Goal: Task Accomplishment & Management: Use online tool/utility

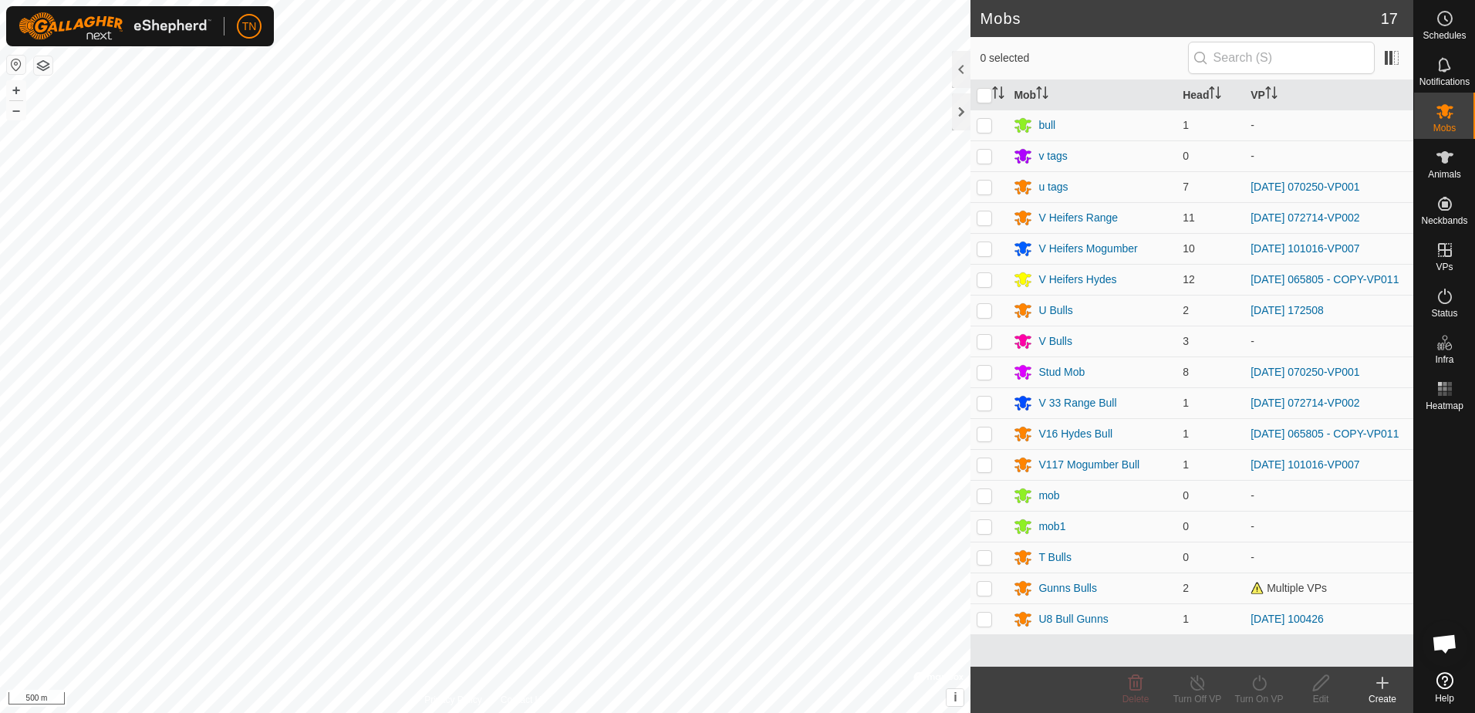
scroll to position [1521, 0]
click at [1049, 369] on div "Stud Mob" at bounding box center [1061, 372] width 46 height 16
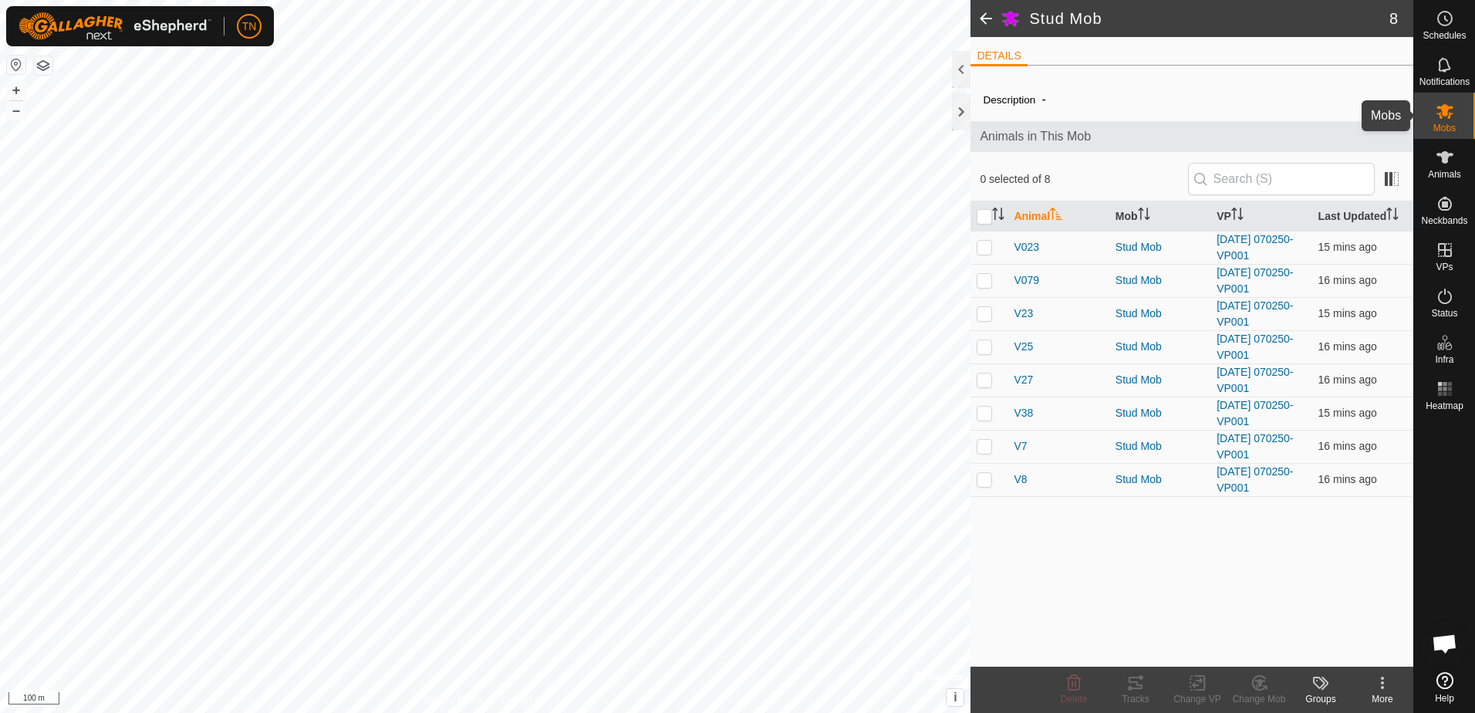
click at [1445, 123] on span "Mobs" at bounding box center [1445, 127] width 22 height 9
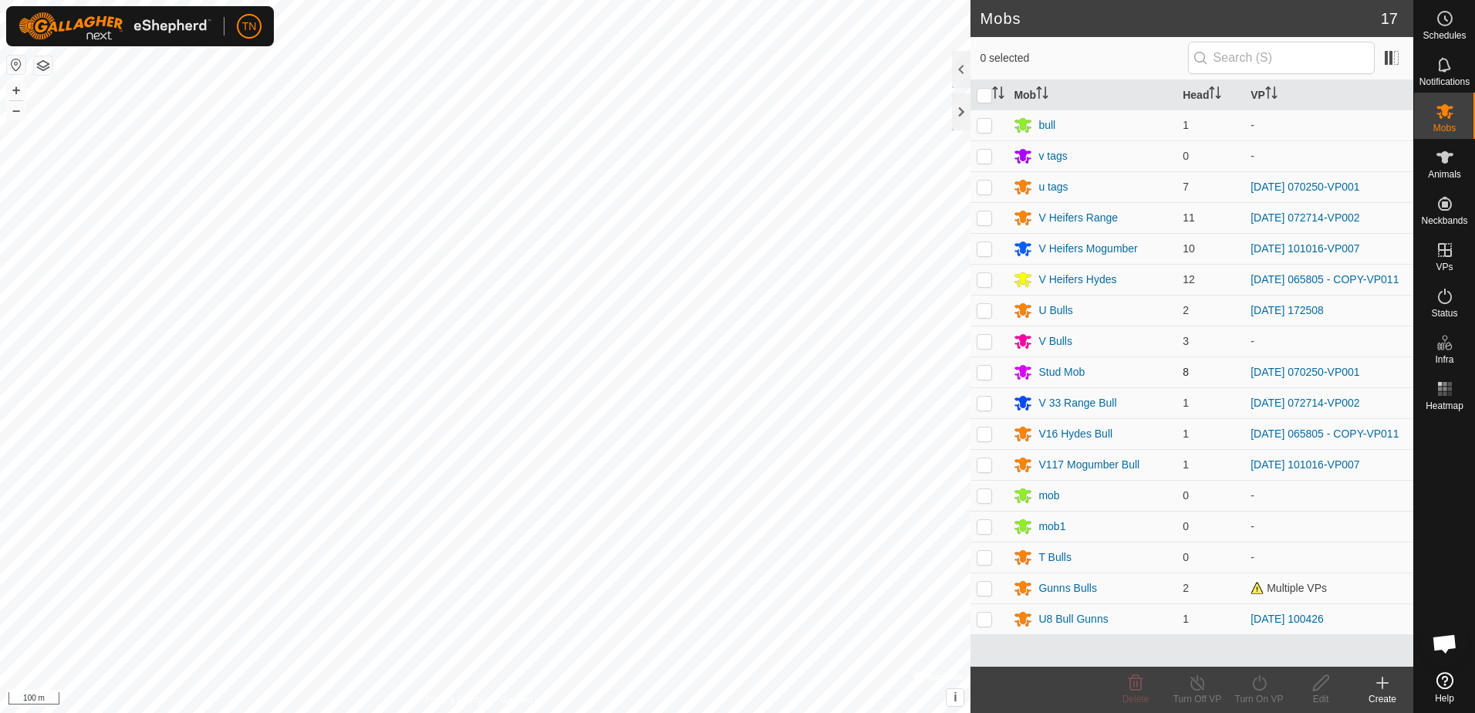
click at [981, 376] on p-checkbox at bounding box center [984, 372] width 15 height 12
checkbox input "true"
click at [1259, 683] on icon at bounding box center [1259, 683] width 19 height 19
click at [1266, 654] on link "Now" at bounding box center [1305, 648] width 153 height 31
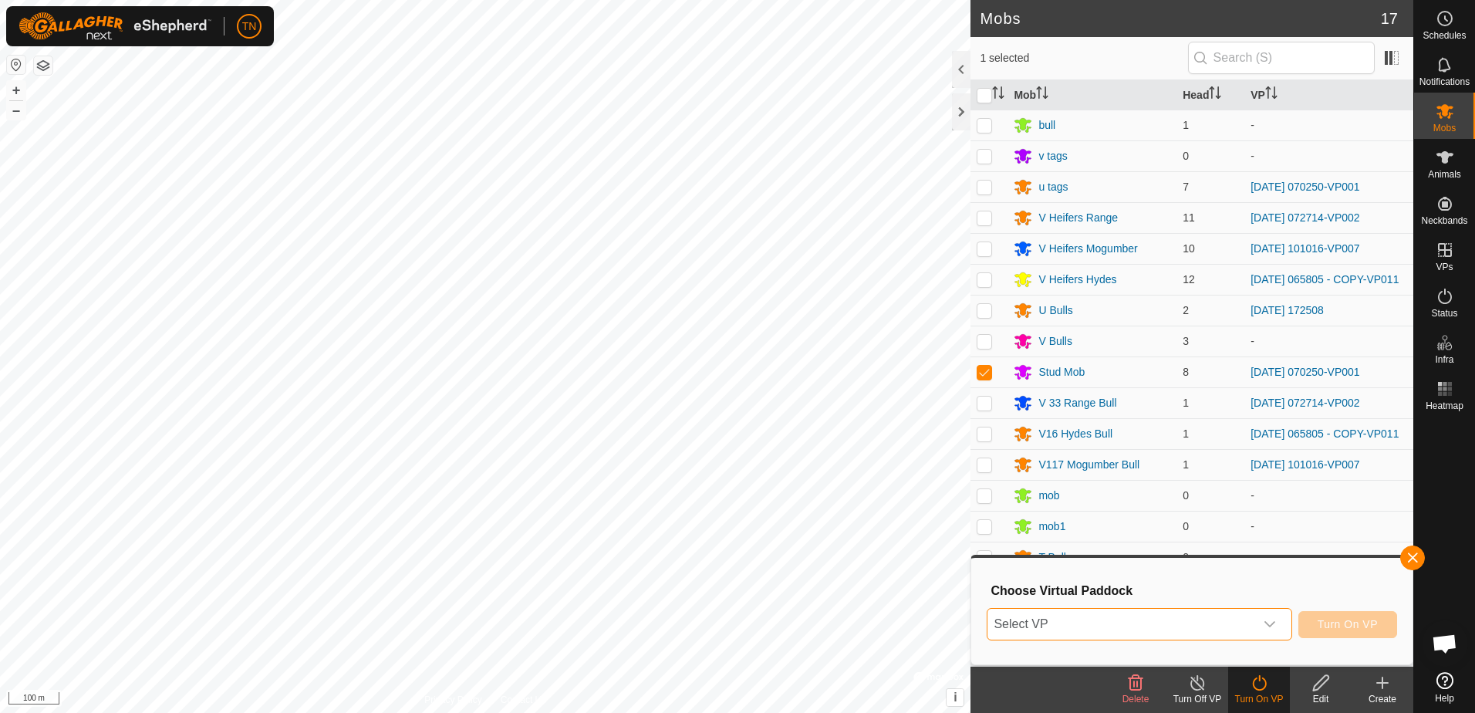
click at [1254, 623] on span "Select VP" at bounding box center [1121, 624] width 266 height 31
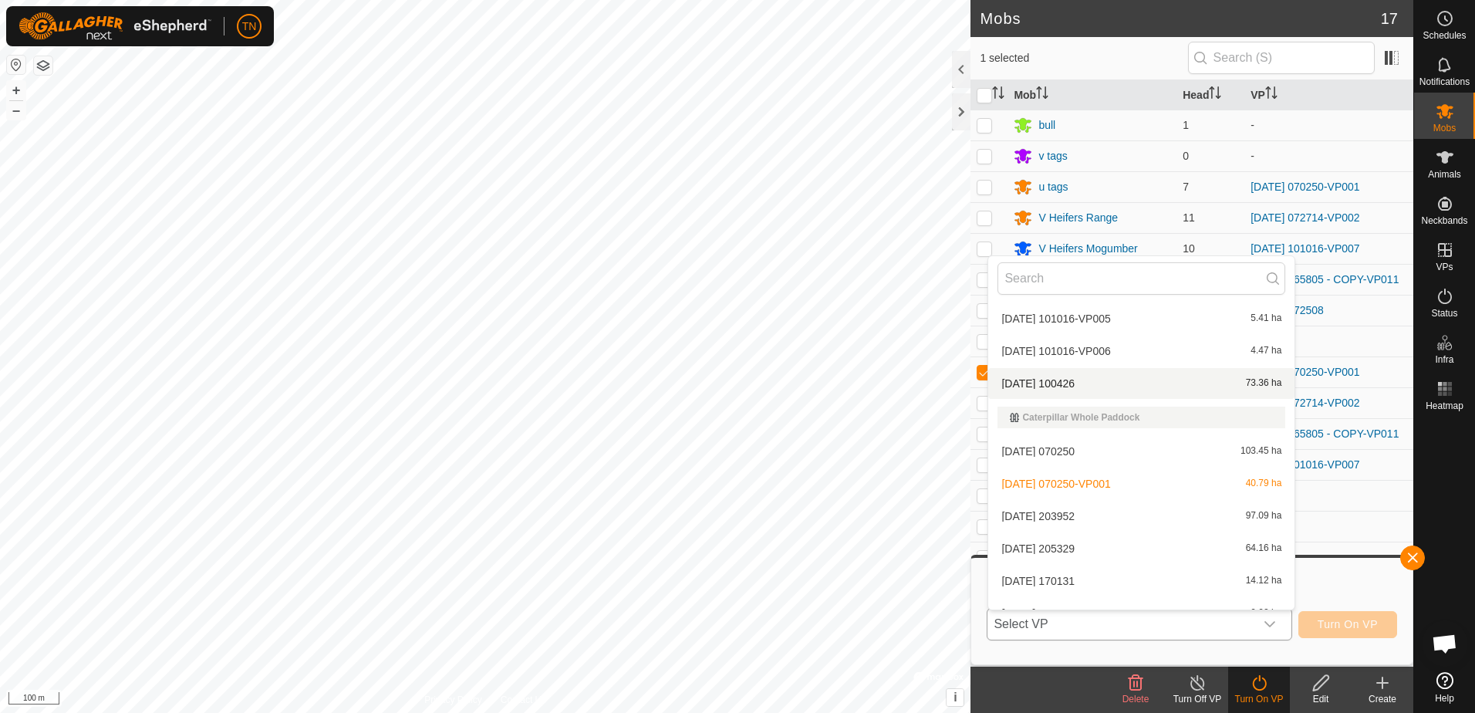
scroll to position [174, 0]
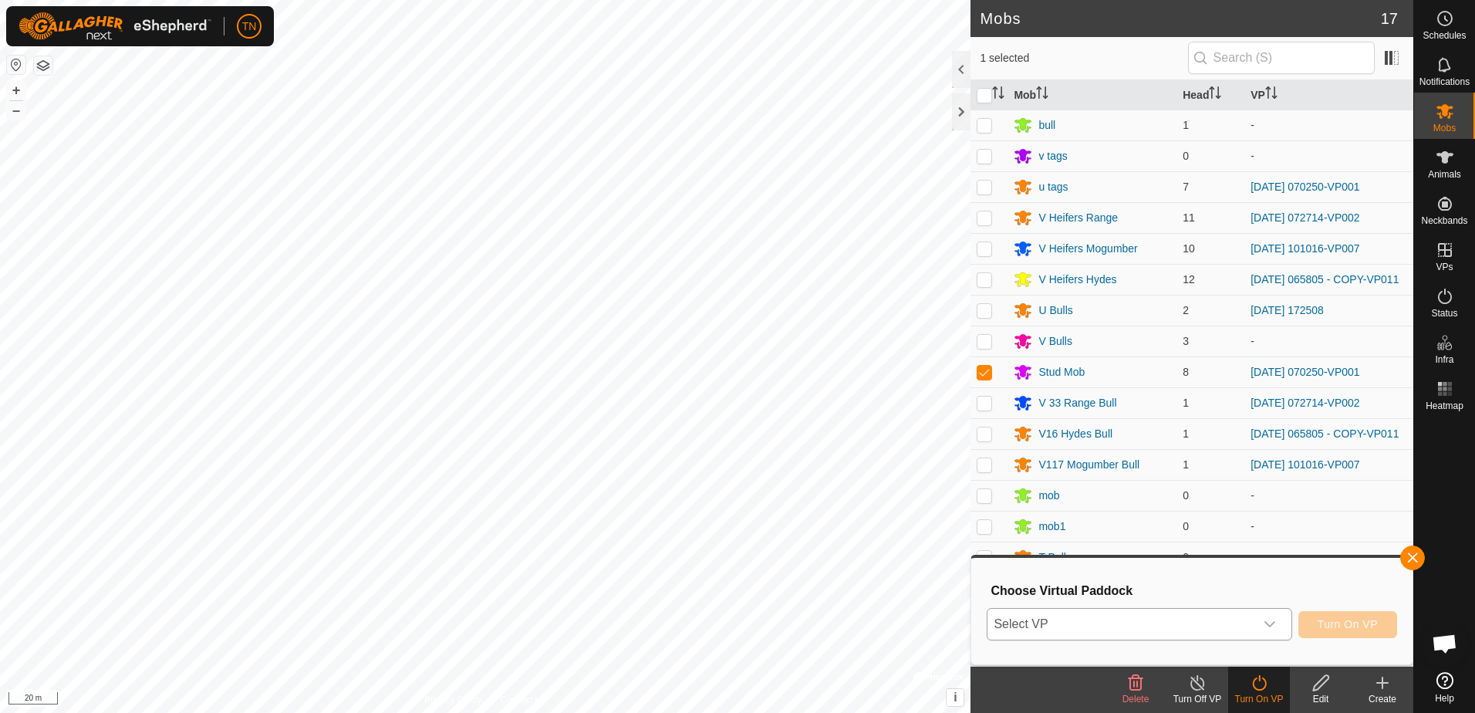
click at [1276, 622] on icon "dropdown trigger" at bounding box center [1270, 624] width 12 height 12
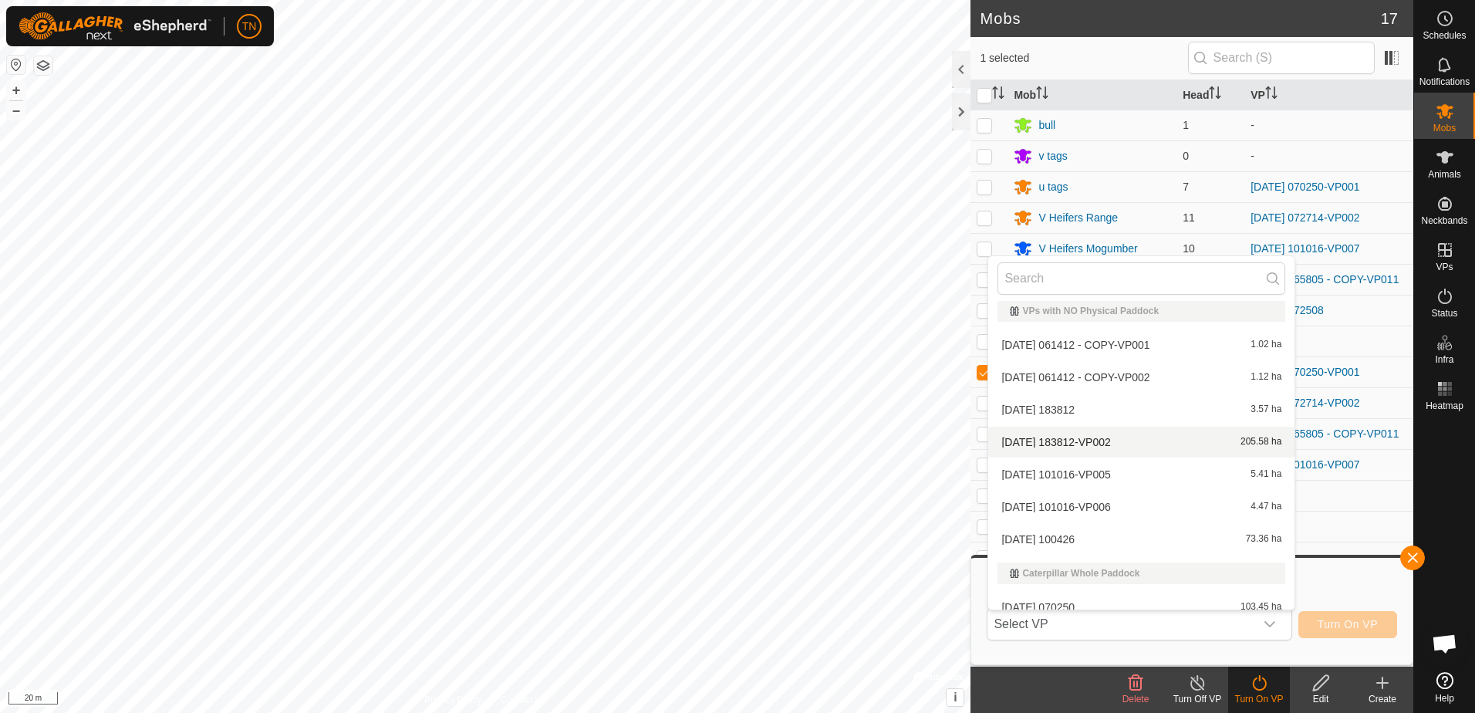
scroll to position [0, 0]
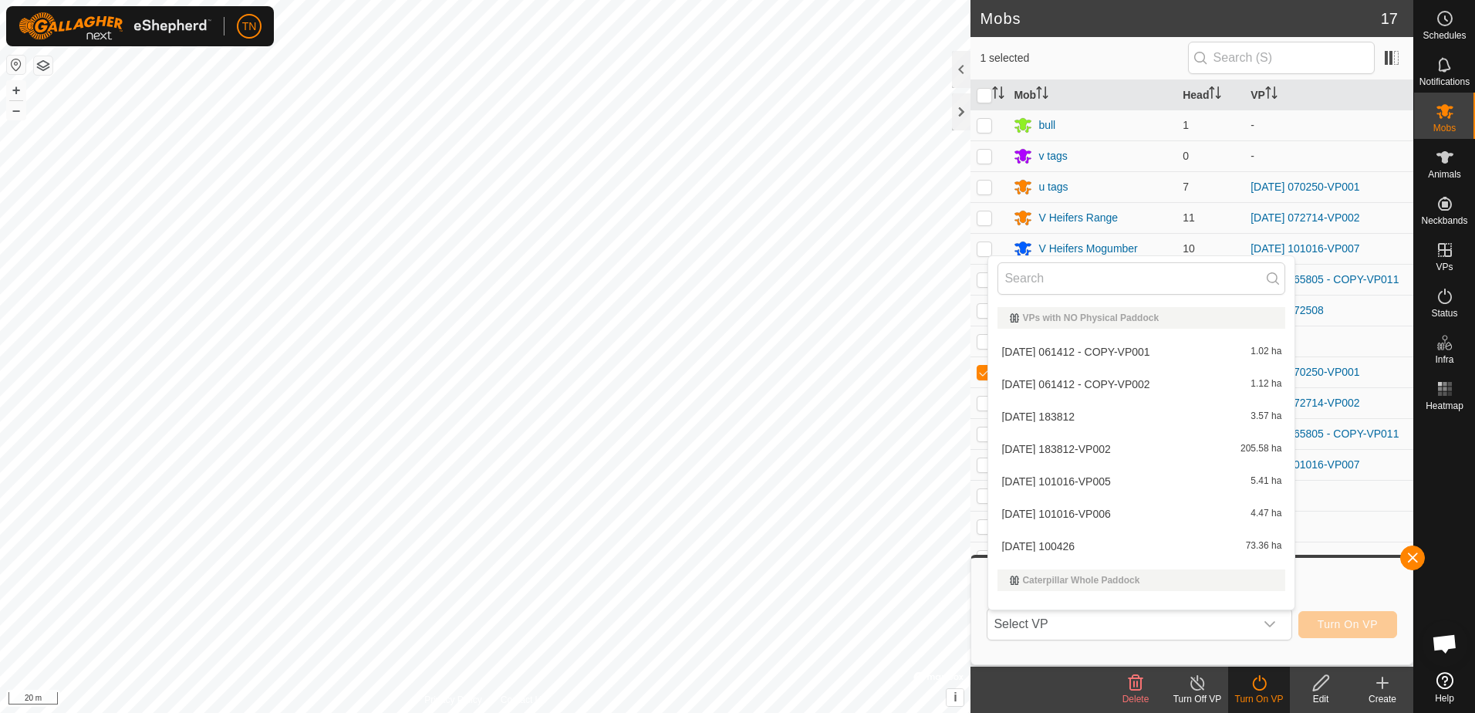
click at [1197, 356] on li "[DATE] 061412 - COPY-VP001 1.02 ha" at bounding box center [1141, 351] width 306 height 31
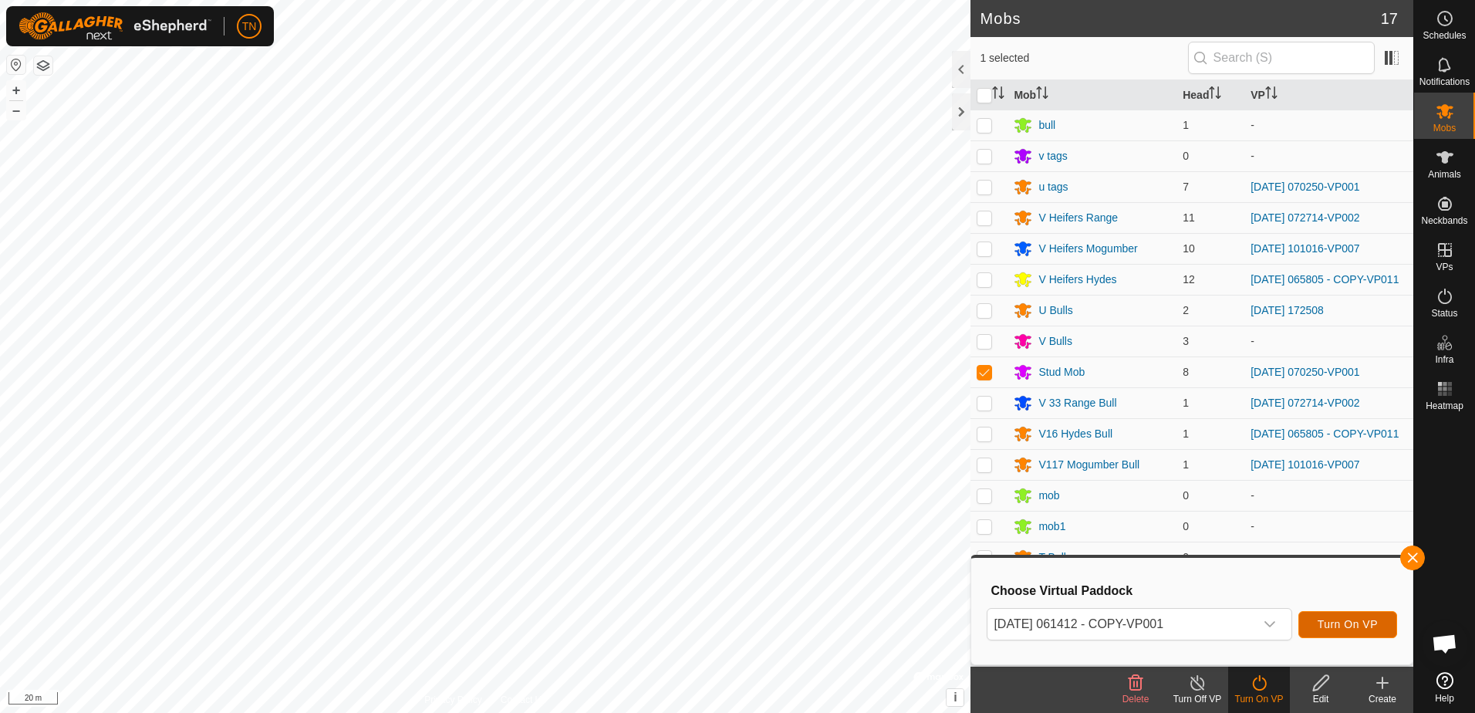
click at [1340, 623] on span "Turn On VP" at bounding box center [1348, 624] width 60 height 12
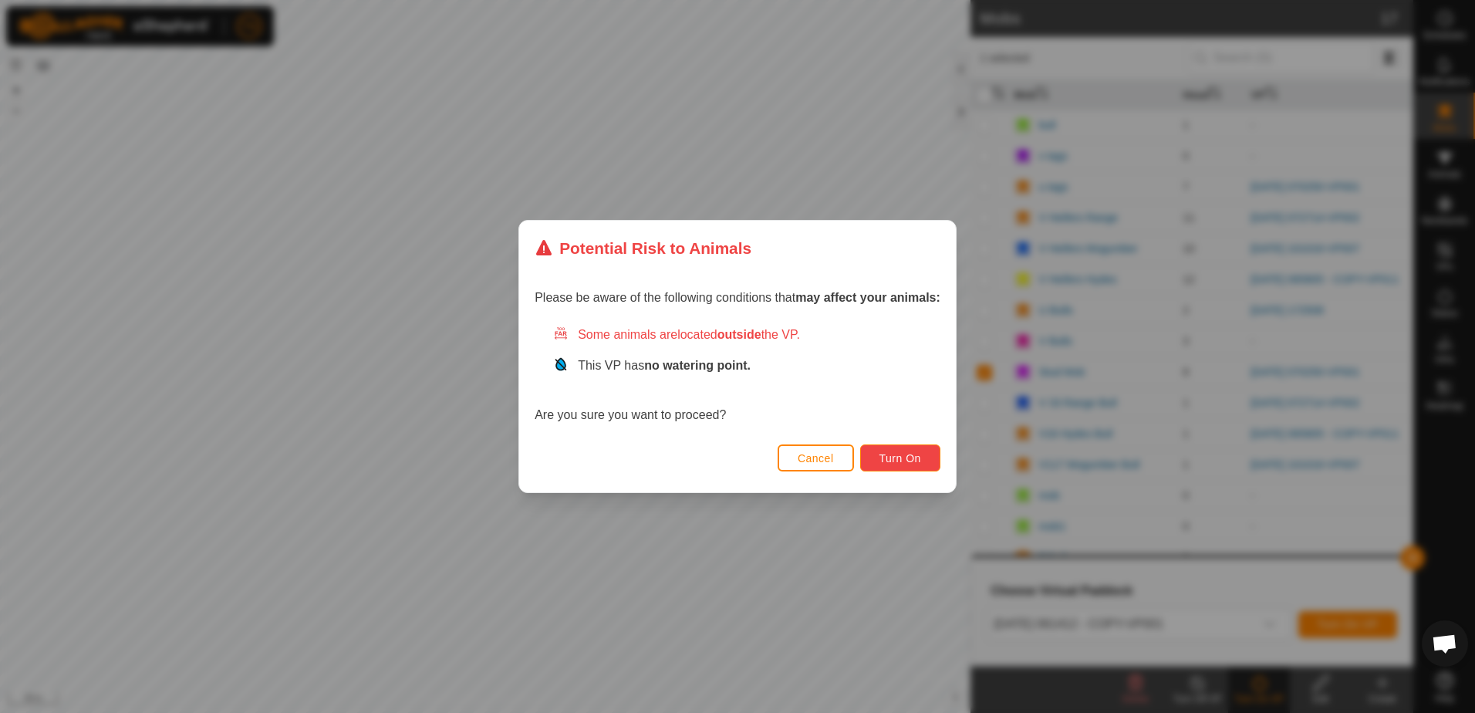
click at [913, 461] on span "Turn On" at bounding box center [901, 458] width 42 height 12
